Goal: Transaction & Acquisition: Purchase product/service

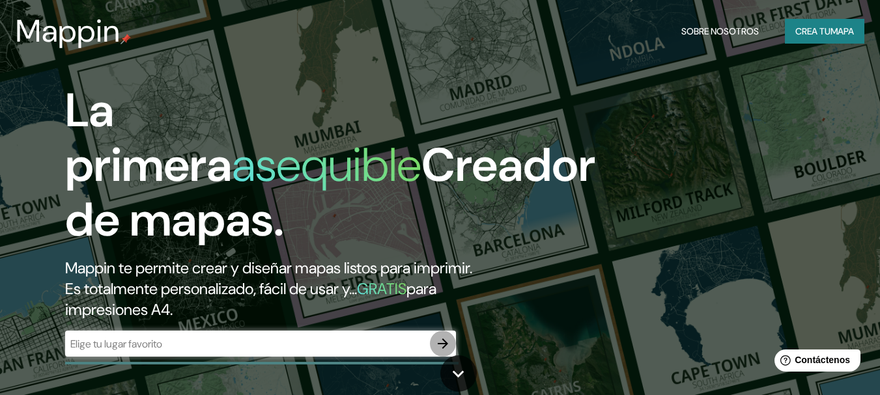
click at [438, 343] on icon "button" at bounding box center [443, 344] width 16 height 16
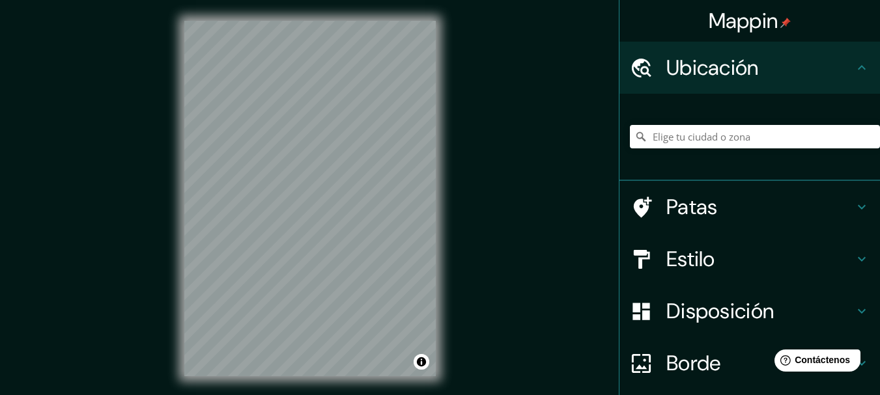
click at [136, 333] on div "Mappin Ubicación Patas Estilo Disposición Borde Elige un borde. Consejo : puede…" at bounding box center [440, 209] width 880 height 418
click at [829, 259] on h4 "Estilo" at bounding box center [760, 259] width 188 height 26
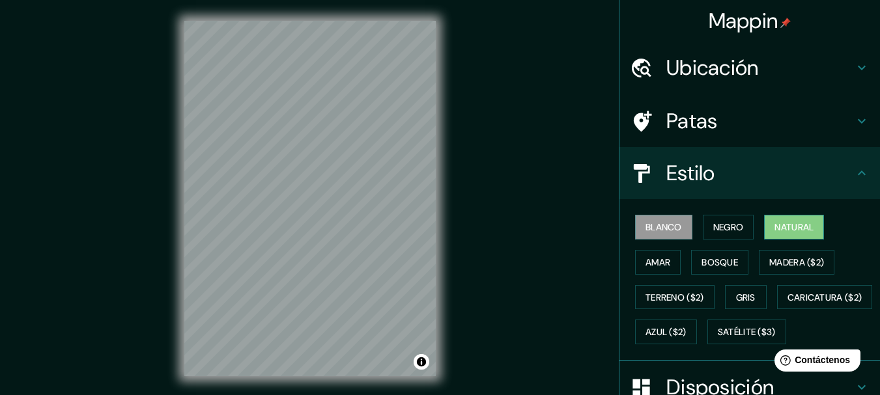
click at [796, 219] on font "Natural" at bounding box center [793, 227] width 39 height 17
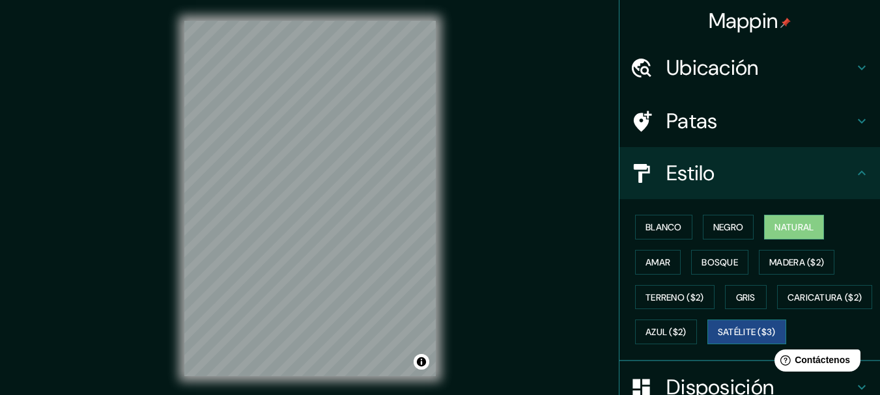
click at [718, 339] on font "Satélite ($3)" at bounding box center [747, 333] width 58 height 12
click at [508, 354] on div "Mappin Ubicación Patas Estilo Blanco Negro Natural [PERSON_NAME] ($2) Terreno (…" at bounding box center [440, 209] width 880 height 418
click at [152, 188] on div "Mappin Ubicación Patas Estilo Blanco Negro Natural [PERSON_NAME] ($2) Terreno (…" at bounding box center [440, 209] width 880 height 418
click at [442, 102] on div "© Mapbox © OpenStreetMap Improve this map © Maxar" at bounding box center [309, 198] width 293 height 397
click at [346, 386] on div "© Mapbox © OpenStreetMap Improve this map © Maxar" at bounding box center [309, 198] width 293 height 397
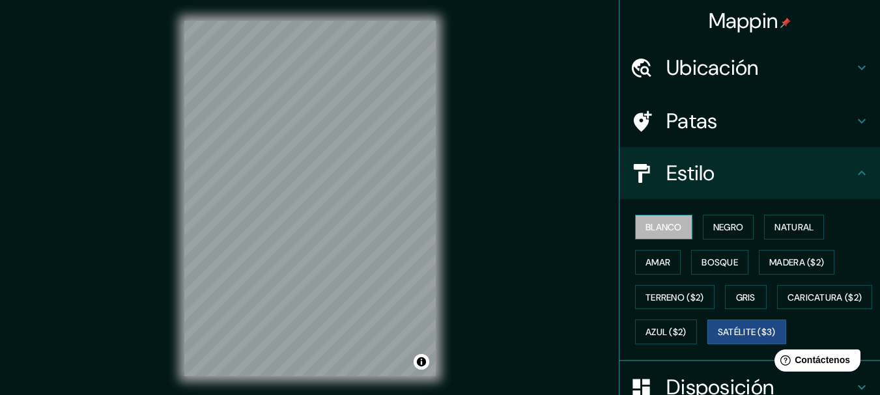
click at [664, 229] on font "Blanco" at bounding box center [663, 227] width 36 height 12
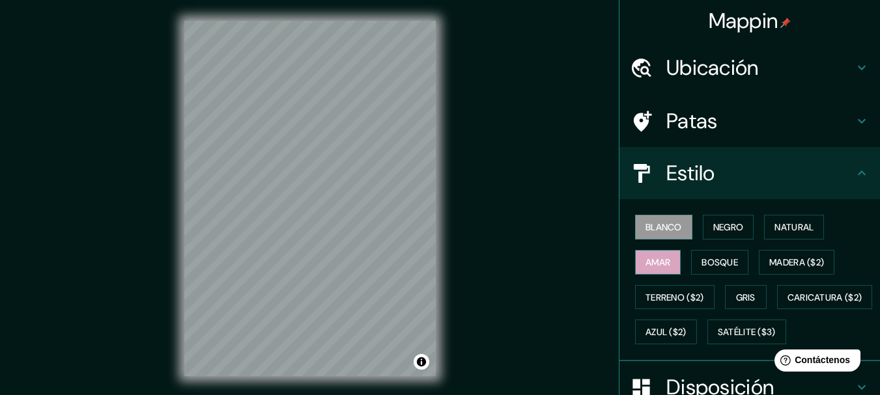
click at [651, 264] on font "Amar" at bounding box center [657, 263] width 25 height 12
click at [787, 223] on font "Natural" at bounding box center [793, 227] width 39 height 12
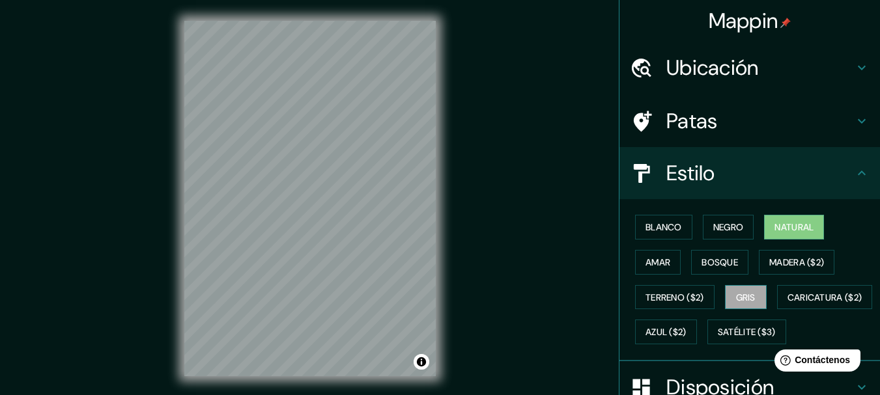
click at [754, 300] on button "Gris" at bounding box center [746, 297] width 42 height 25
click at [697, 320] on button "Azul ($2)" at bounding box center [666, 332] width 62 height 25
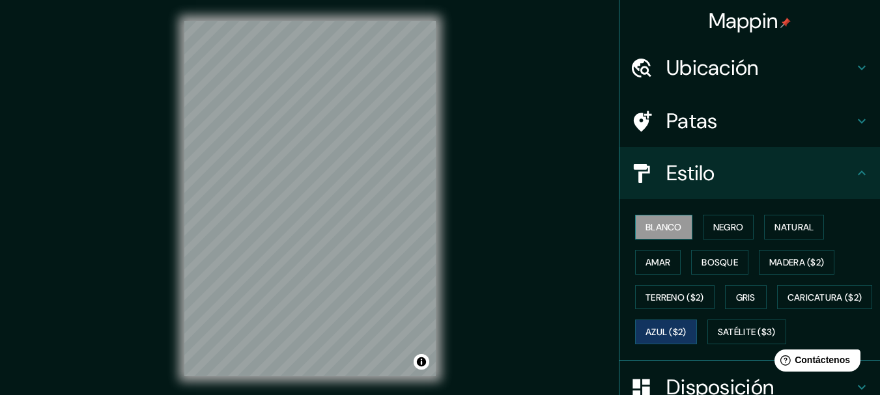
click at [651, 234] on font "Blanco" at bounding box center [663, 227] width 36 height 17
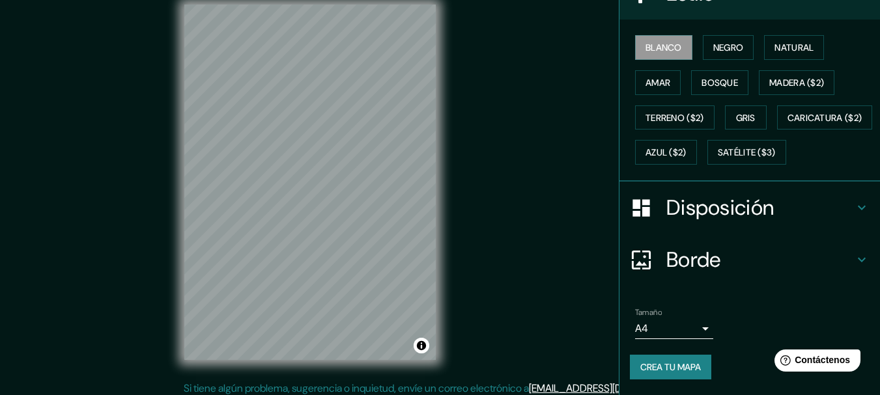
scroll to position [23, 0]
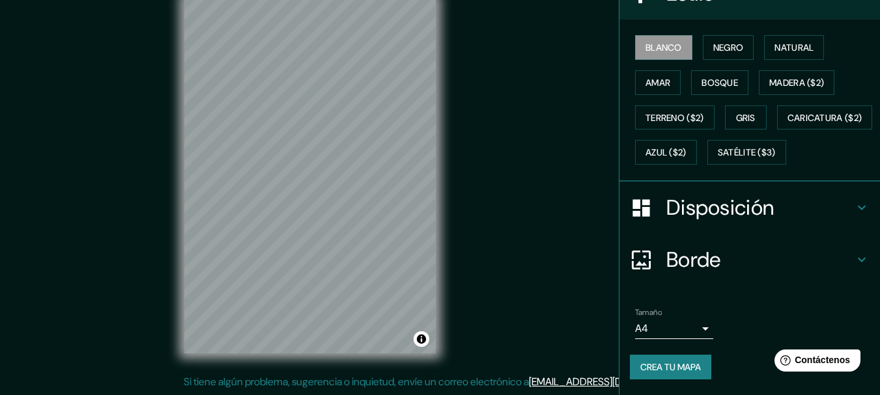
click at [684, 328] on body "Mappin Ubicación Patas Estilo Blanco Negro Natural [PERSON_NAME] ($2) Terreno (…" at bounding box center [440, 174] width 880 height 395
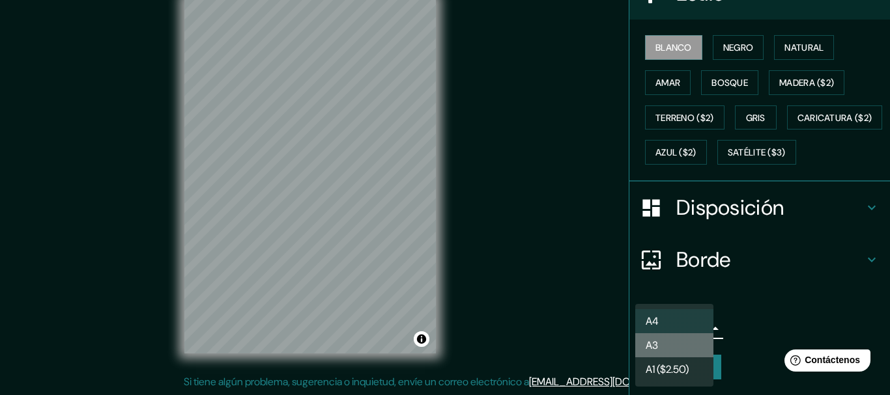
click at [679, 348] on li "A3" at bounding box center [674, 345] width 78 height 24
type input "a4"
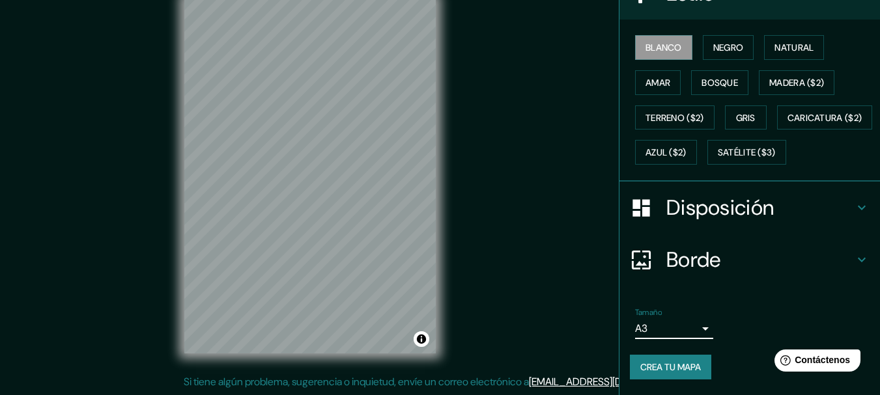
click at [802, 193] on div "Disposición" at bounding box center [749, 208] width 260 height 52
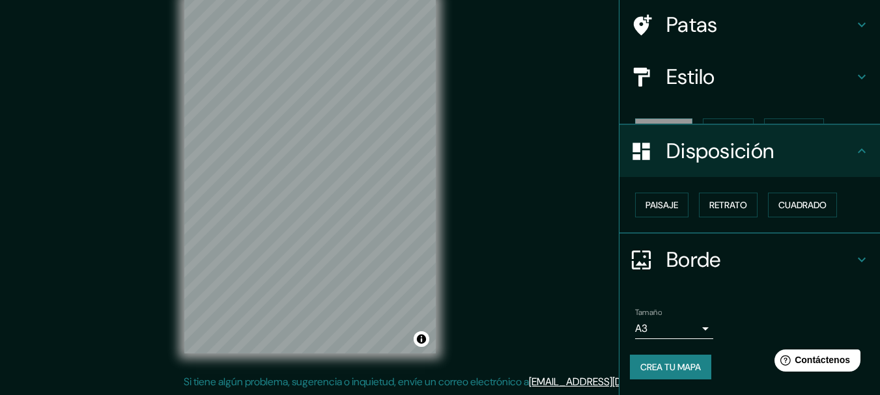
scroll to position [74, 0]
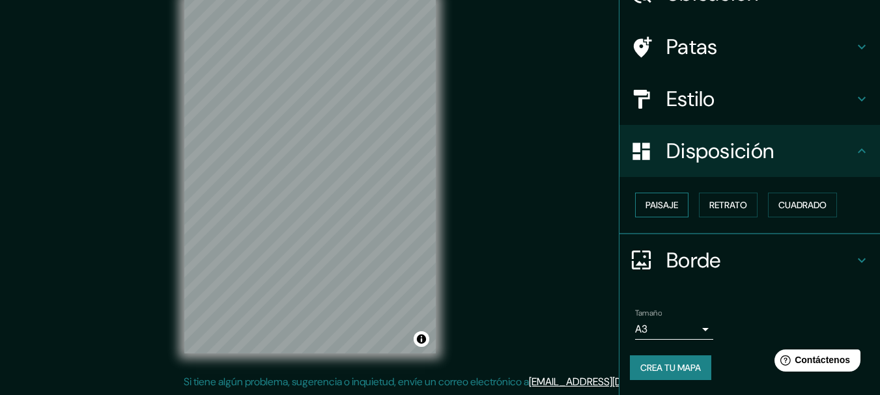
click at [658, 210] on font "Paisaje" at bounding box center [661, 205] width 33 height 12
